Goal: Contribute content

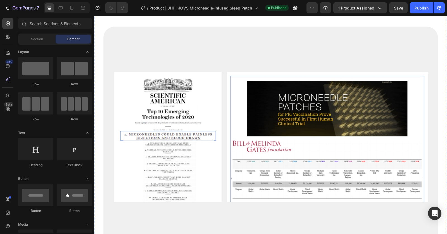
scroll to position [4338, 0]
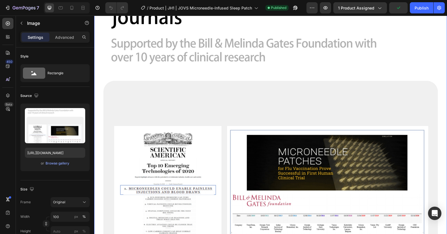
click at [288, 102] on img at bounding box center [270, 133] width 353 height 364
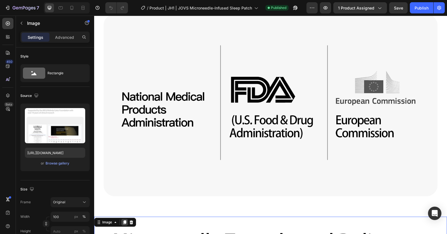
click at [126, 220] on icon at bounding box center [124, 222] width 4 height 4
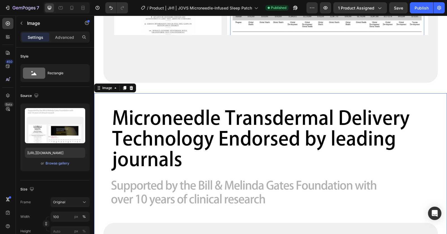
scroll to position [4413, 0]
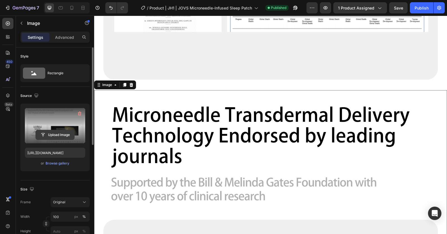
click at [56, 137] on input "file" at bounding box center [55, 135] width 39 height 10
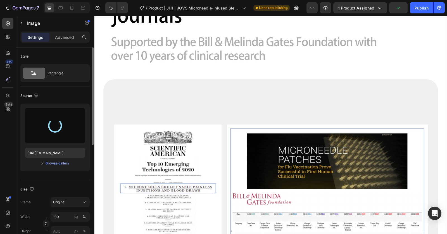
scroll to position [4524, 0]
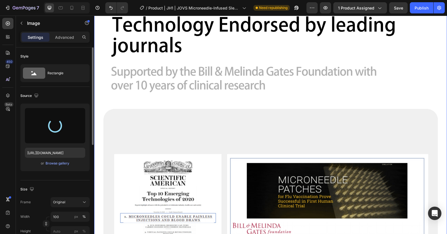
type input "[URL][DOMAIN_NAME]"
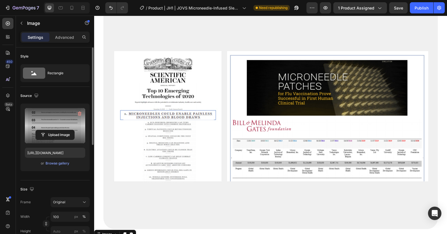
scroll to position [4178, 0]
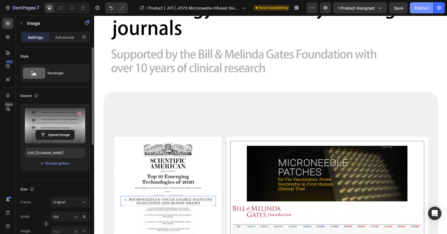
click at [413, 10] on button "Publish" at bounding box center [421, 7] width 23 height 11
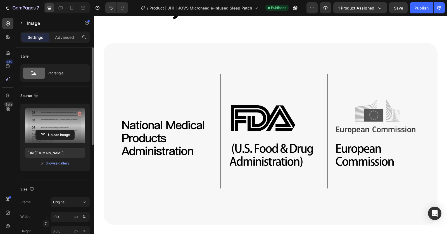
scroll to position [3886, 0]
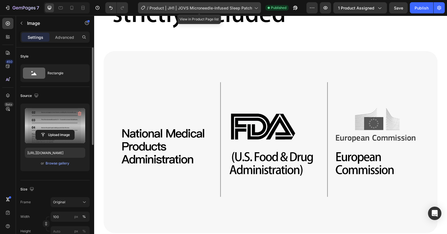
click at [197, 13] on div "/ Product | JH1 | JOVS Microneedle-Infused Sleep Patch" at bounding box center [199, 7] width 123 height 11
